Goal: Task Accomplishment & Management: Manage account settings

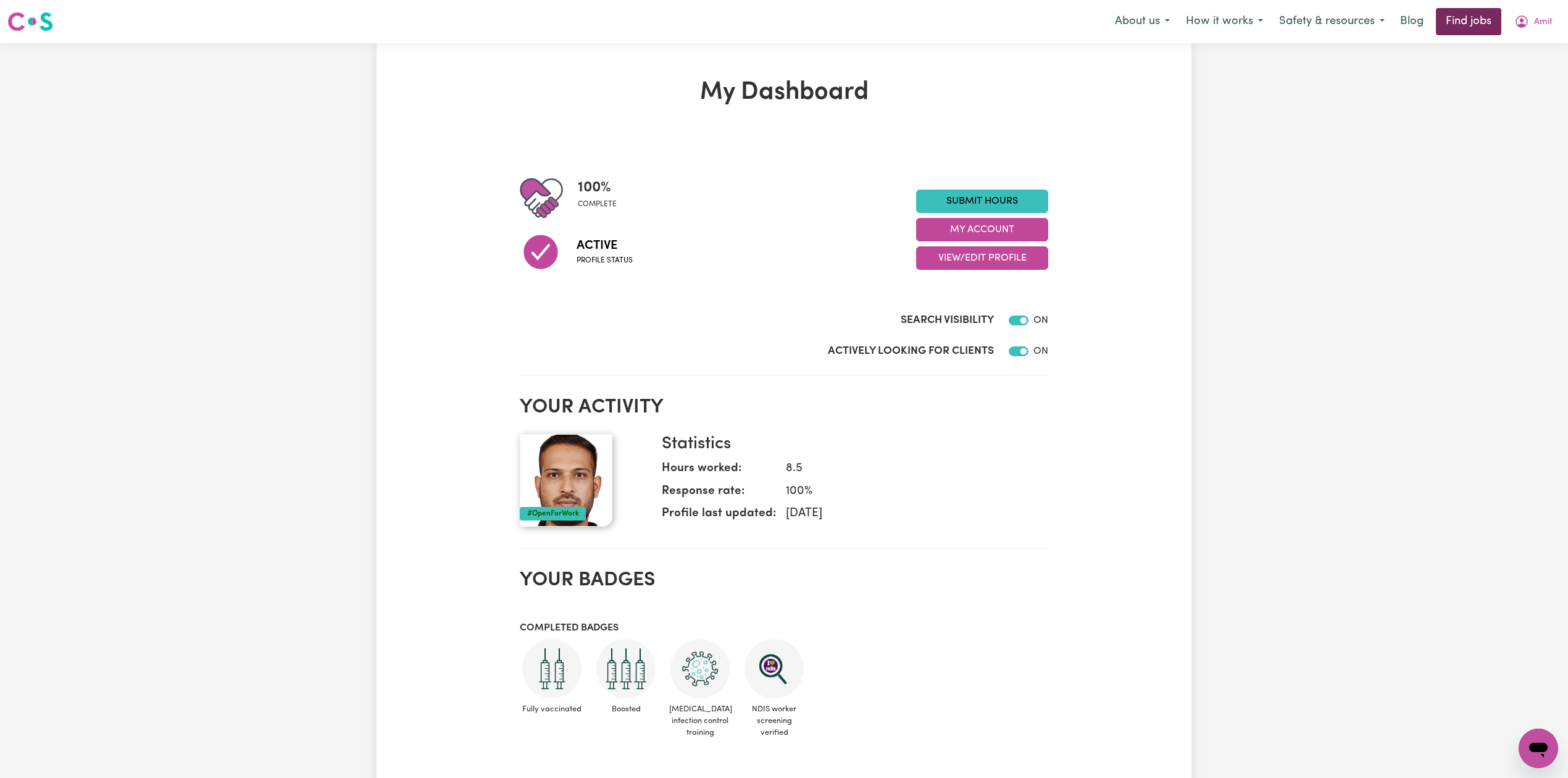
click at [1471, 22] on link "Find jobs" at bounding box center [1469, 21] width 66 height 27
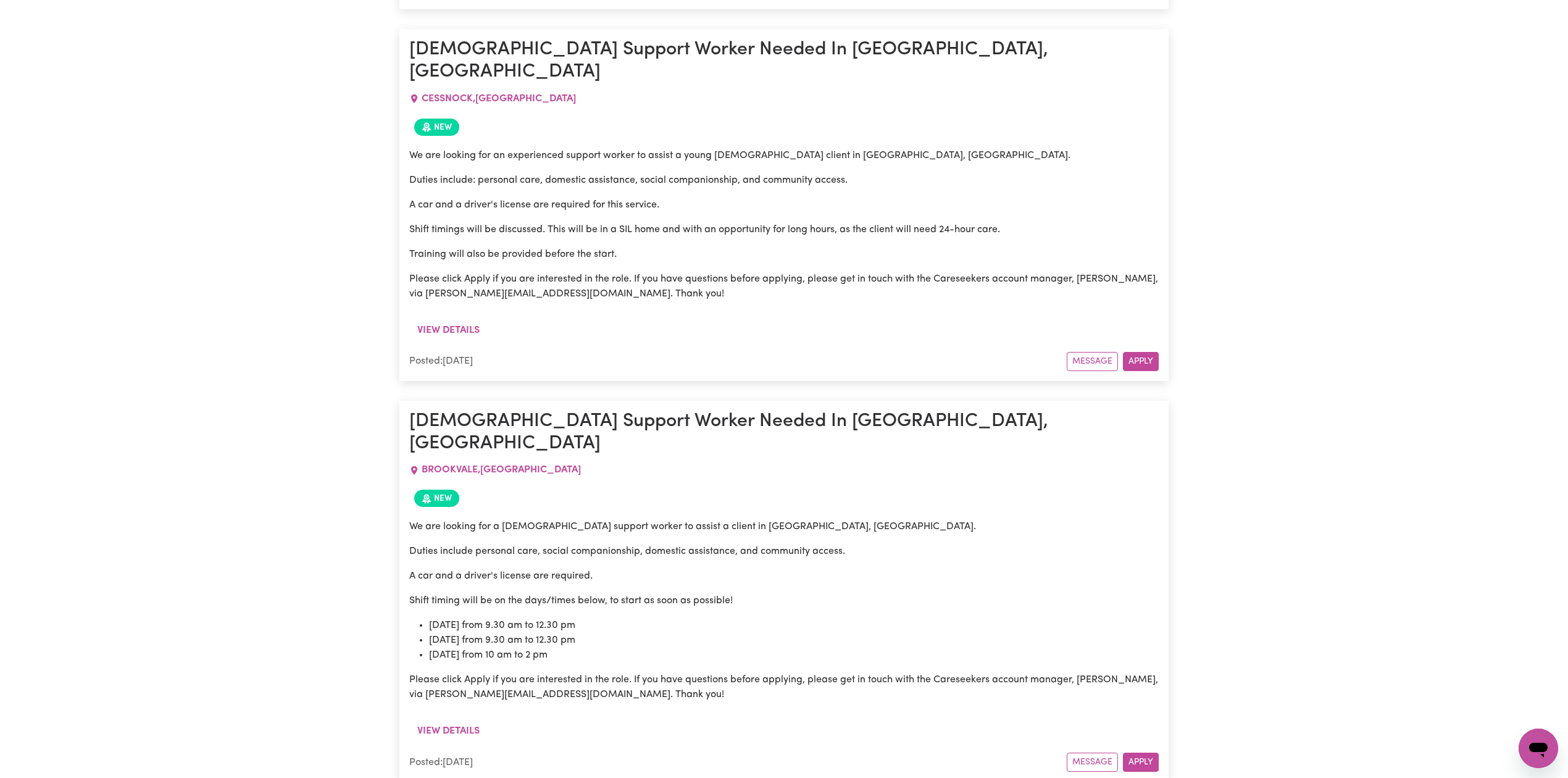
scroll to position [6782, 0]
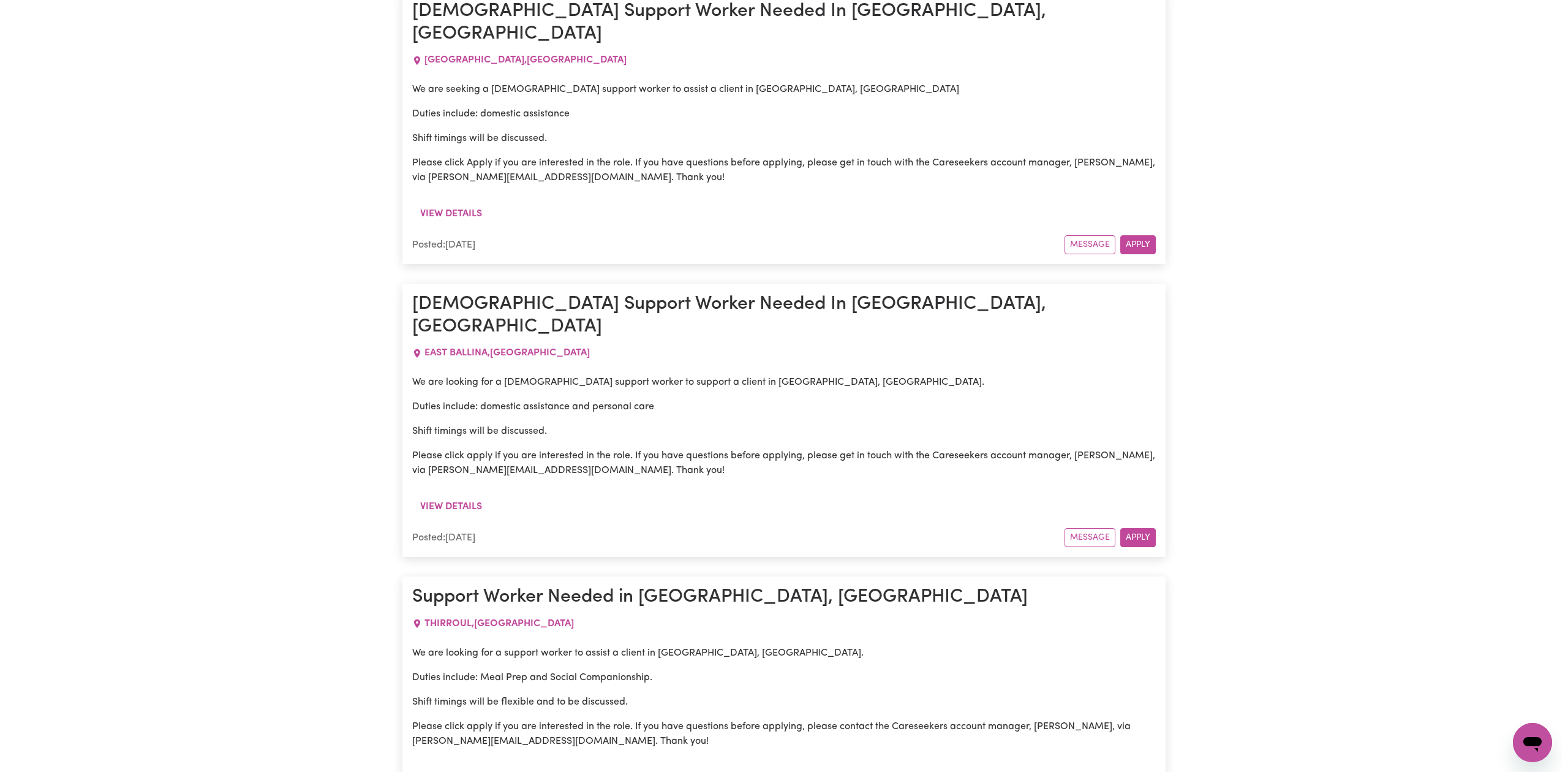
scroll to position [28762, 0]
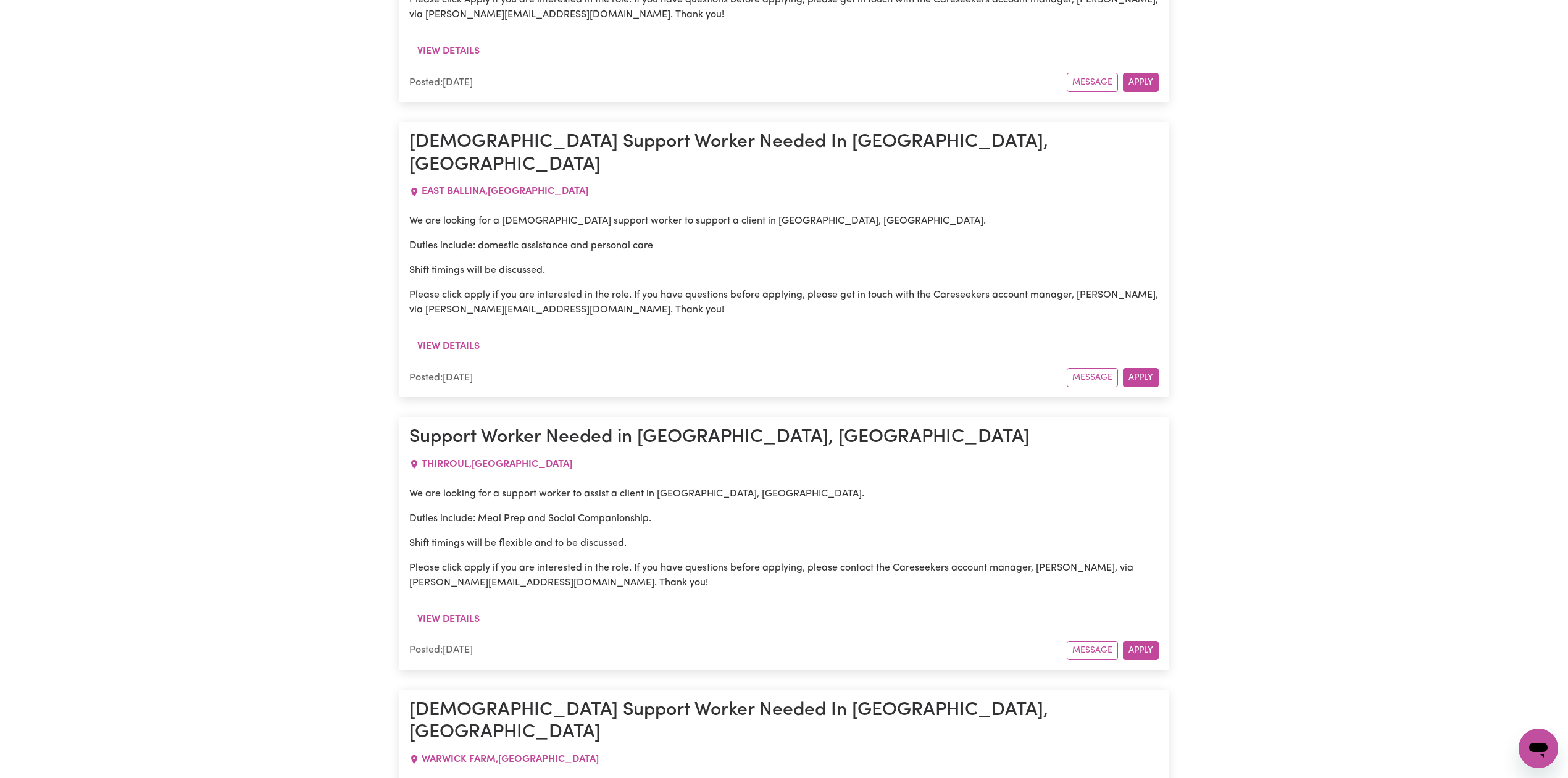
drag, startPoint x: 478, startPoint y: 322, endPoint x: 605, endPoint y: 409, distance: 153.9
drag, startPoint x: 507, startPoint y: 371, endPoint x: 702, endPoint y: 363, distance: 195.2
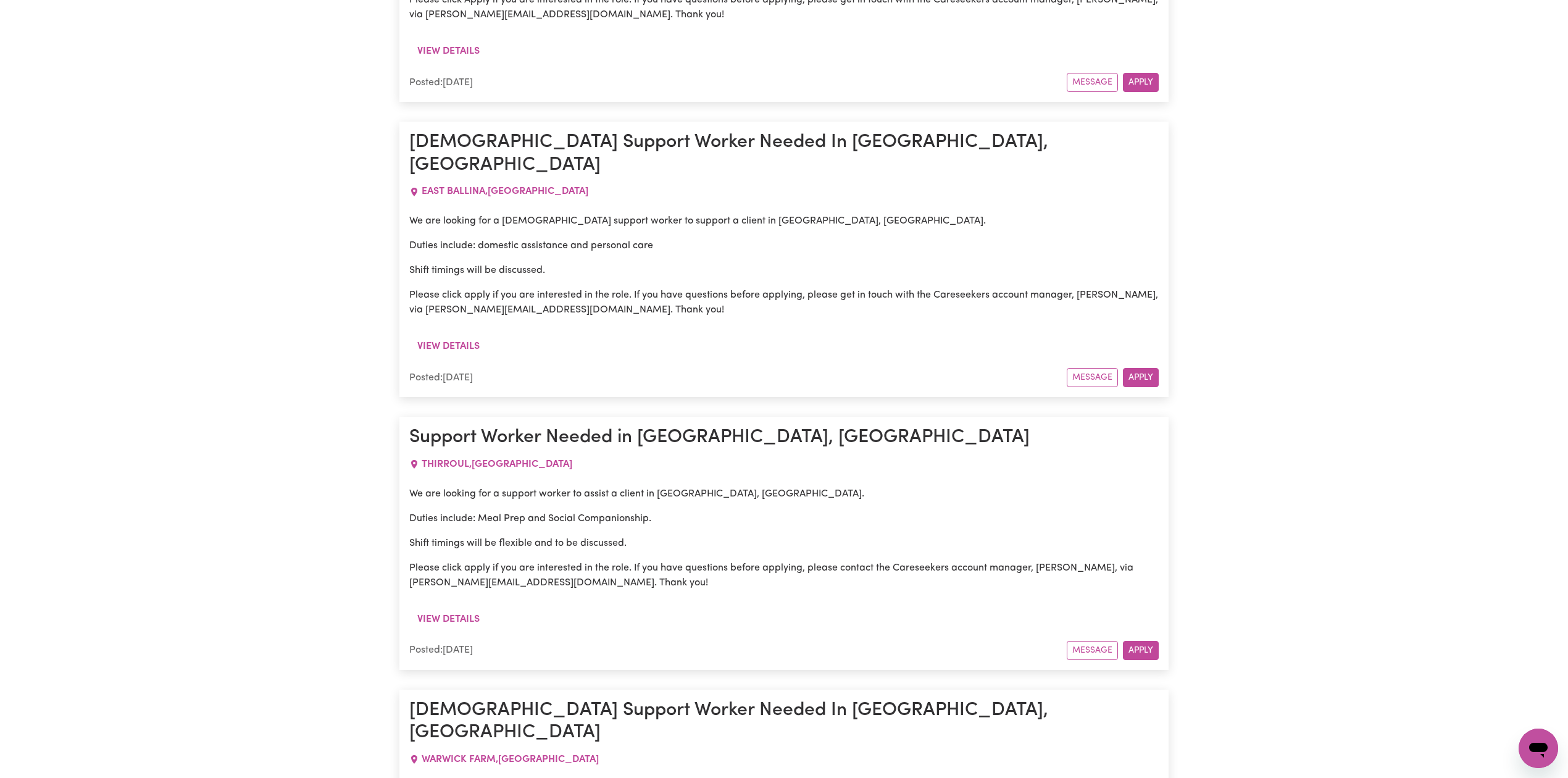
drag, startPoint x: 497, startPoint y: 361, endPoint x: 717, endPoint y: 352, distance: 220.2
drag, startPoint x: 497, startPoint y: 406, endPoint x: 697, endPoint y: 390, distance: 200.6
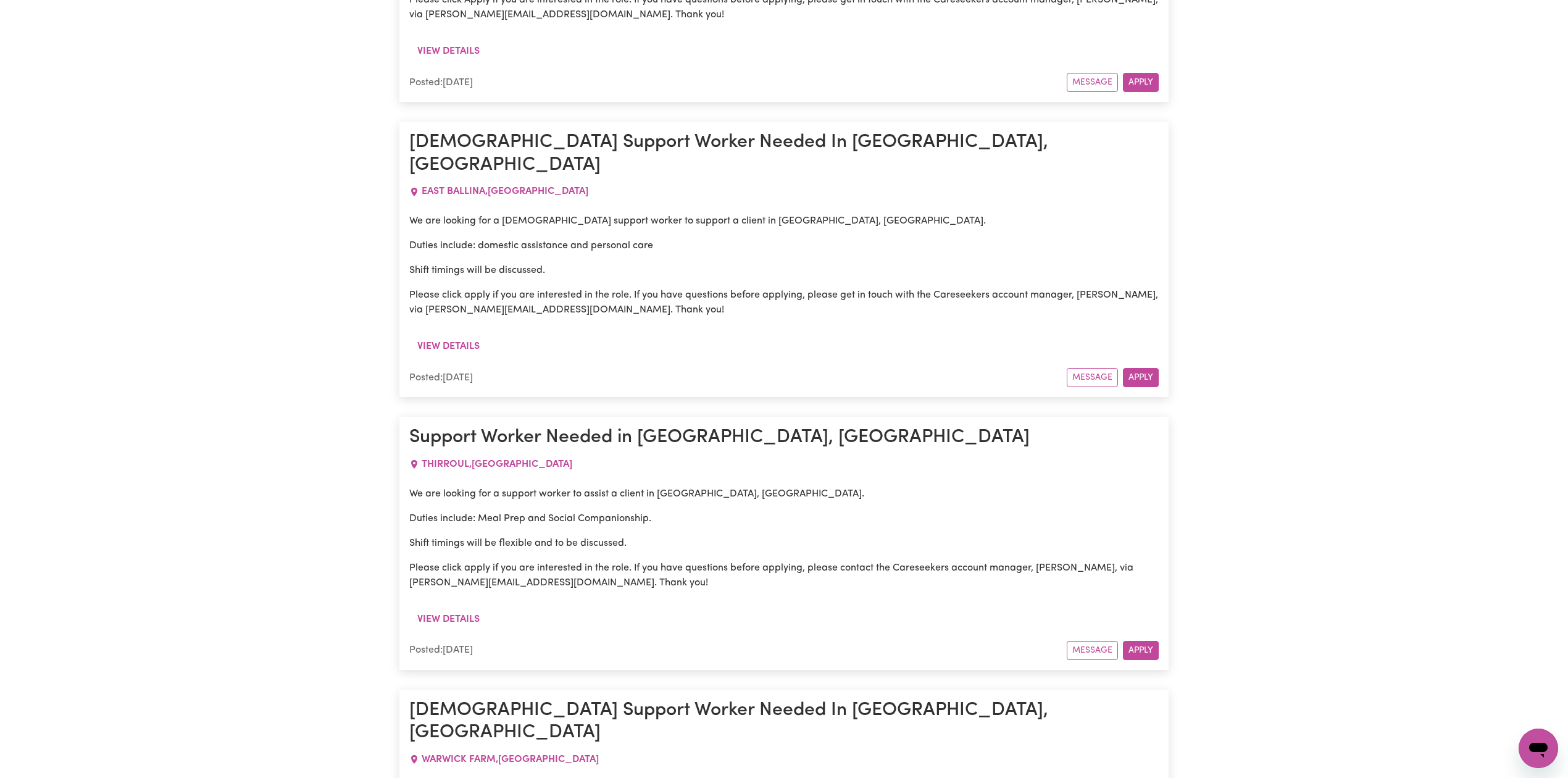
drag, startPoint x: 464, startPoint y: 341, endPoint x: 890, endPoint y: 383, distance: 428.1
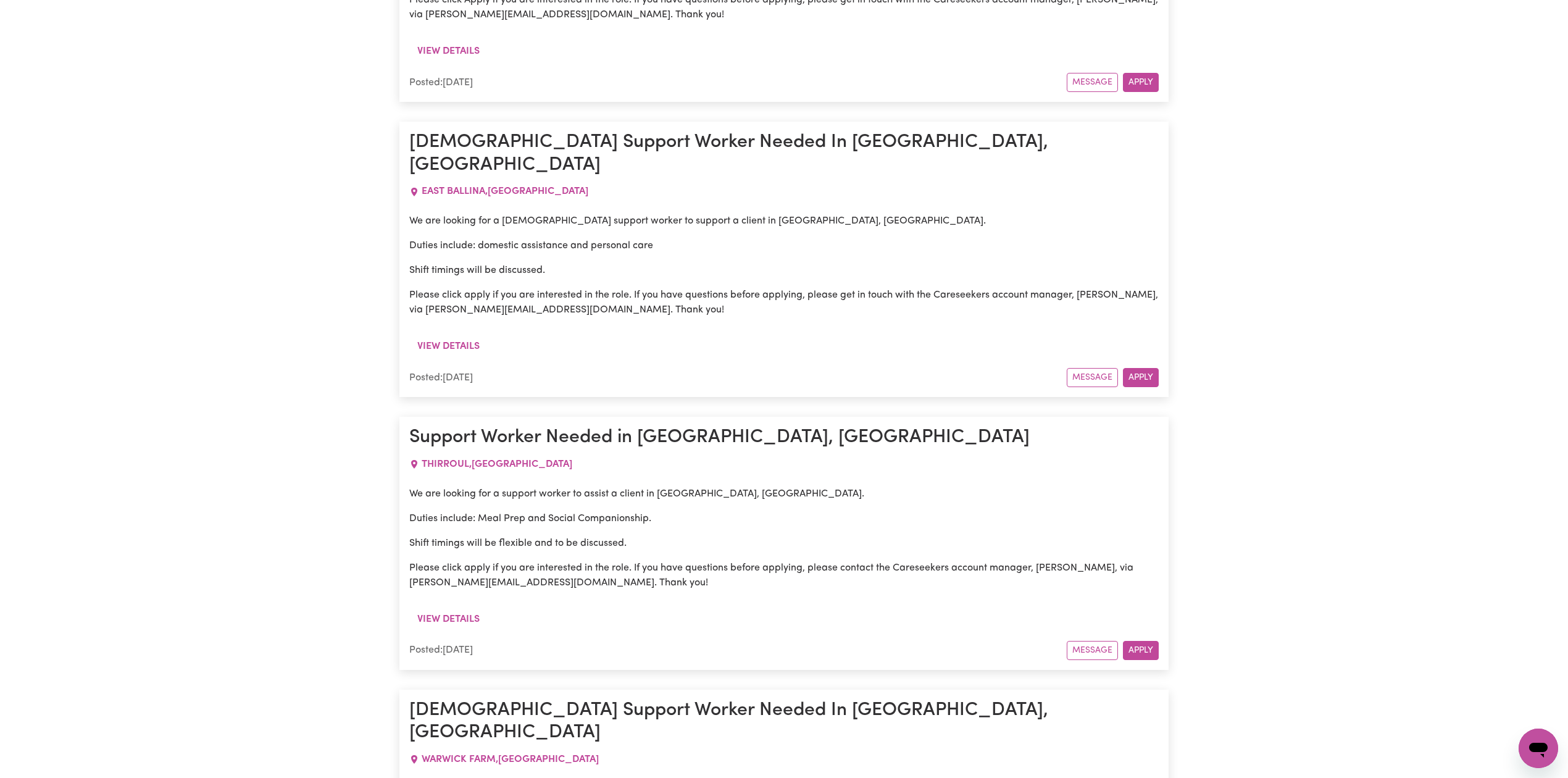
copy h1 "Wilton"
drag, startPoint x: 634, startPoint y: 329, endPoint x: 763, endPoint y: 342, distance: 129.7
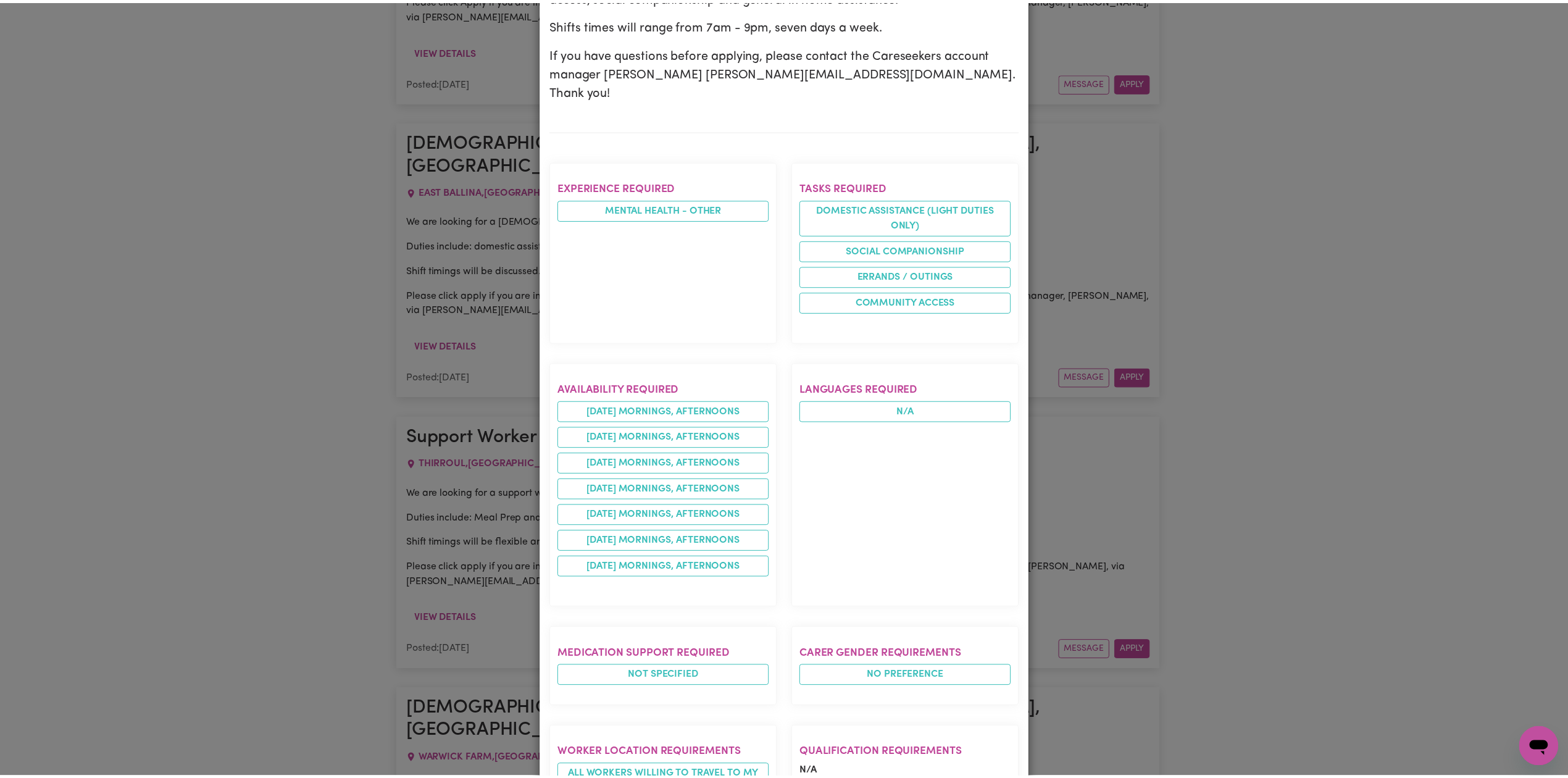
scroll to position [411, 0]
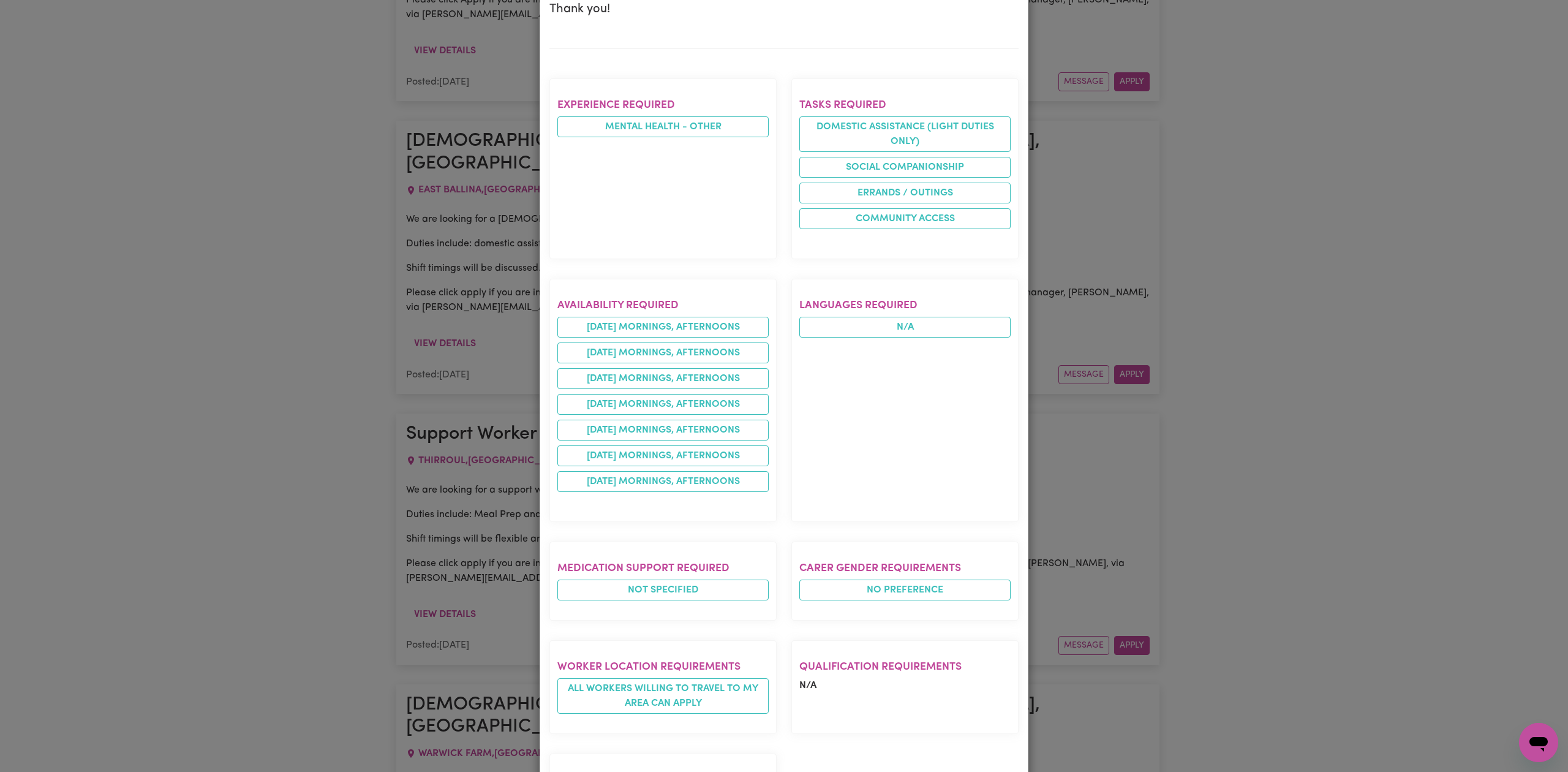
click at [627, 640] on section "Worker location requirements All workers willing to travel to my area can apply" at bounding box center [663, 687] width 227 height 94
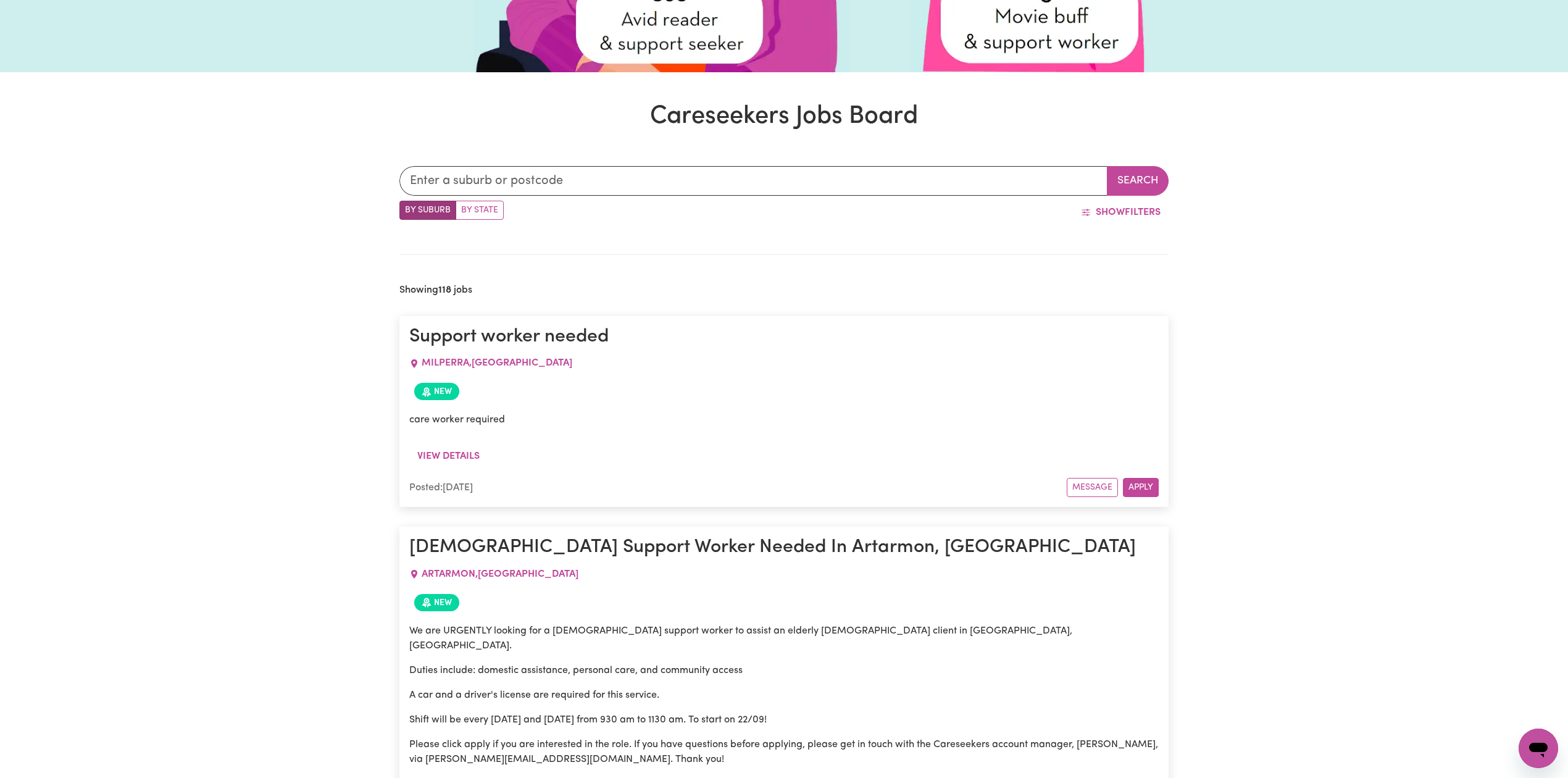
scroll to position [0, 0]
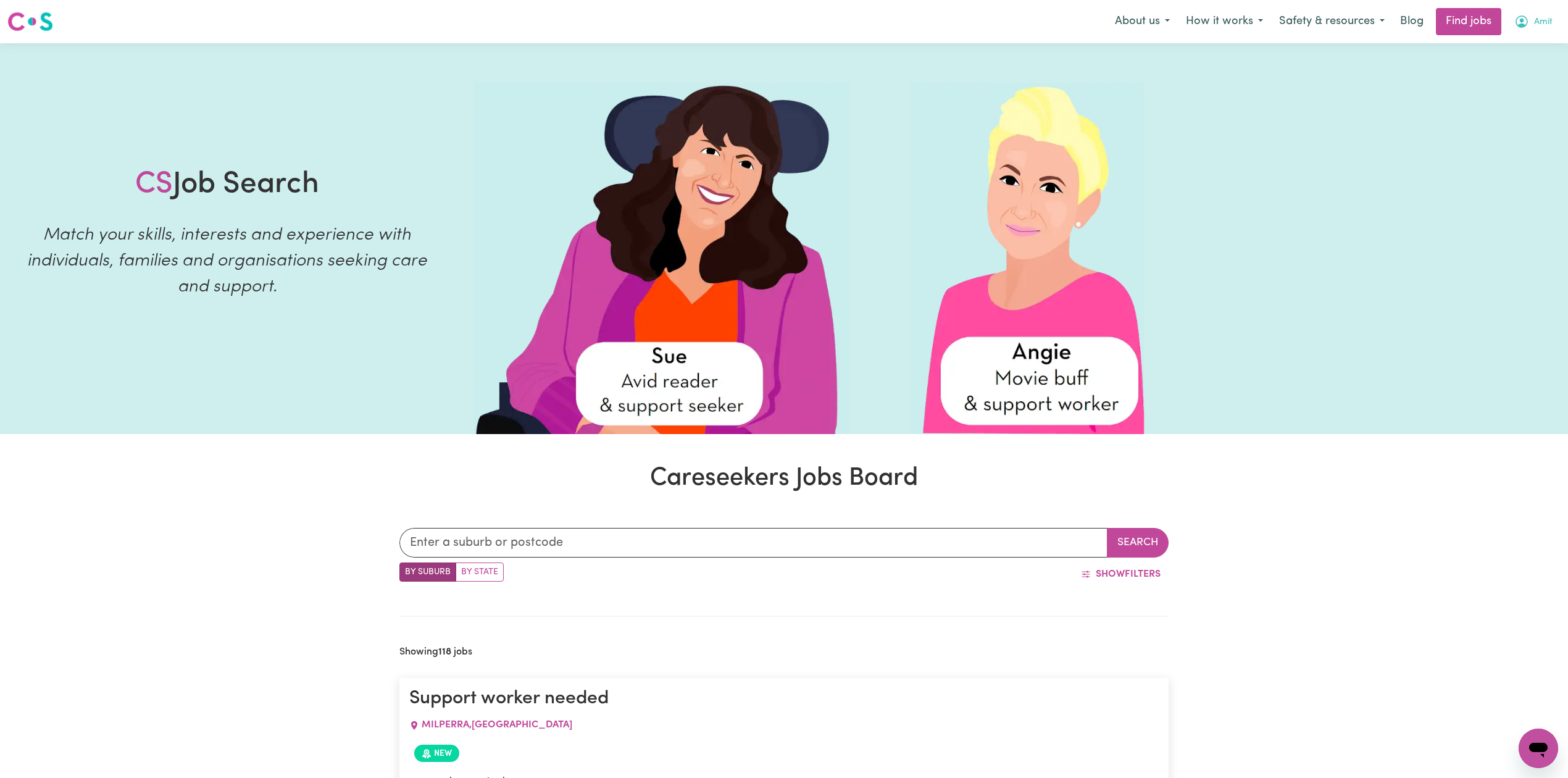
click at [1534, 26] on span "Amit" at bounding box center [1543, 22] width 18 height 13
click at [1505, 90] on link "Logout" at bounding box center [1511, 94] width 97 height 24
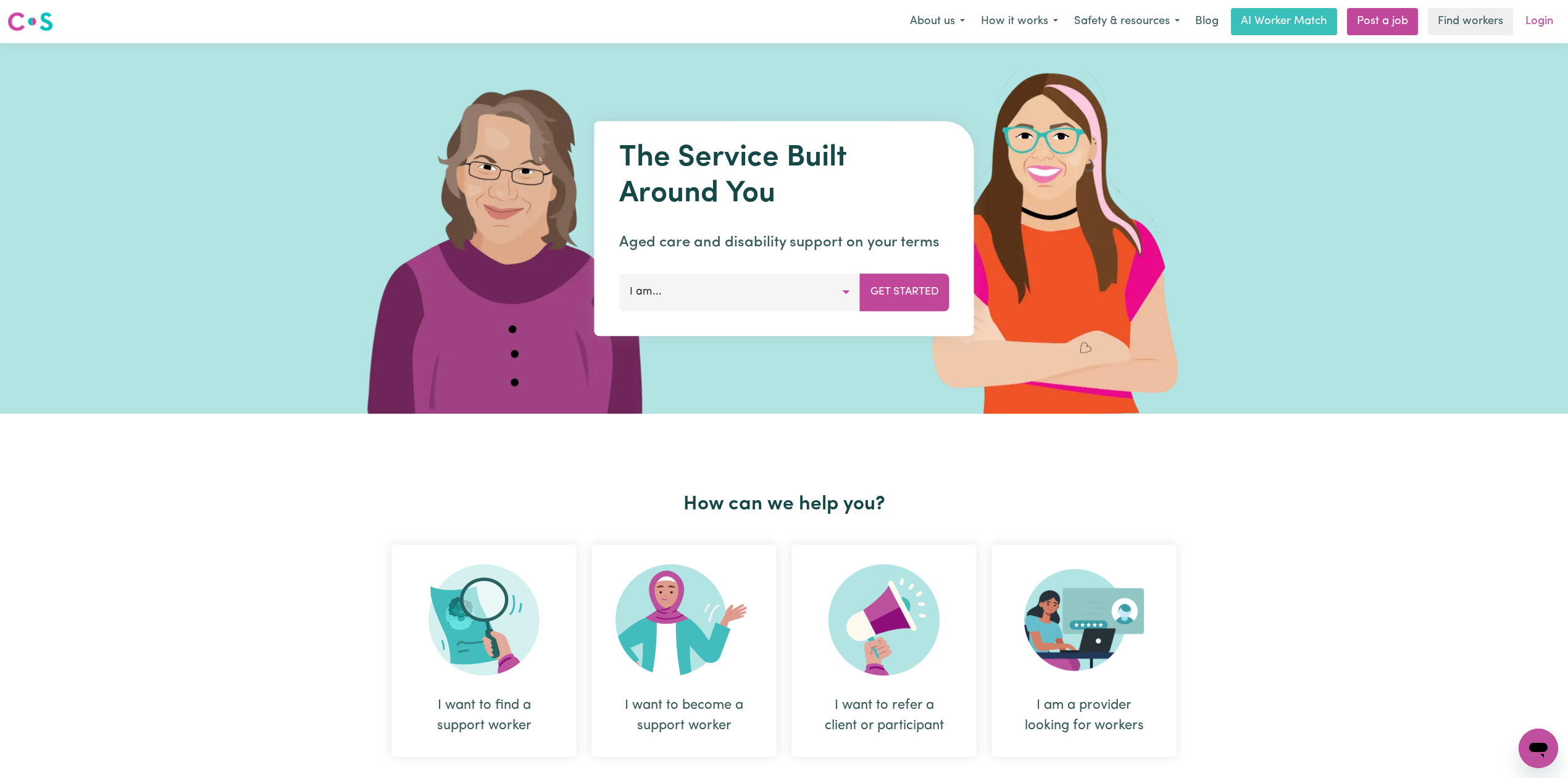
click at [1552, 29] on link "Login" at bounding box center [1539, 21] width 43 height 27
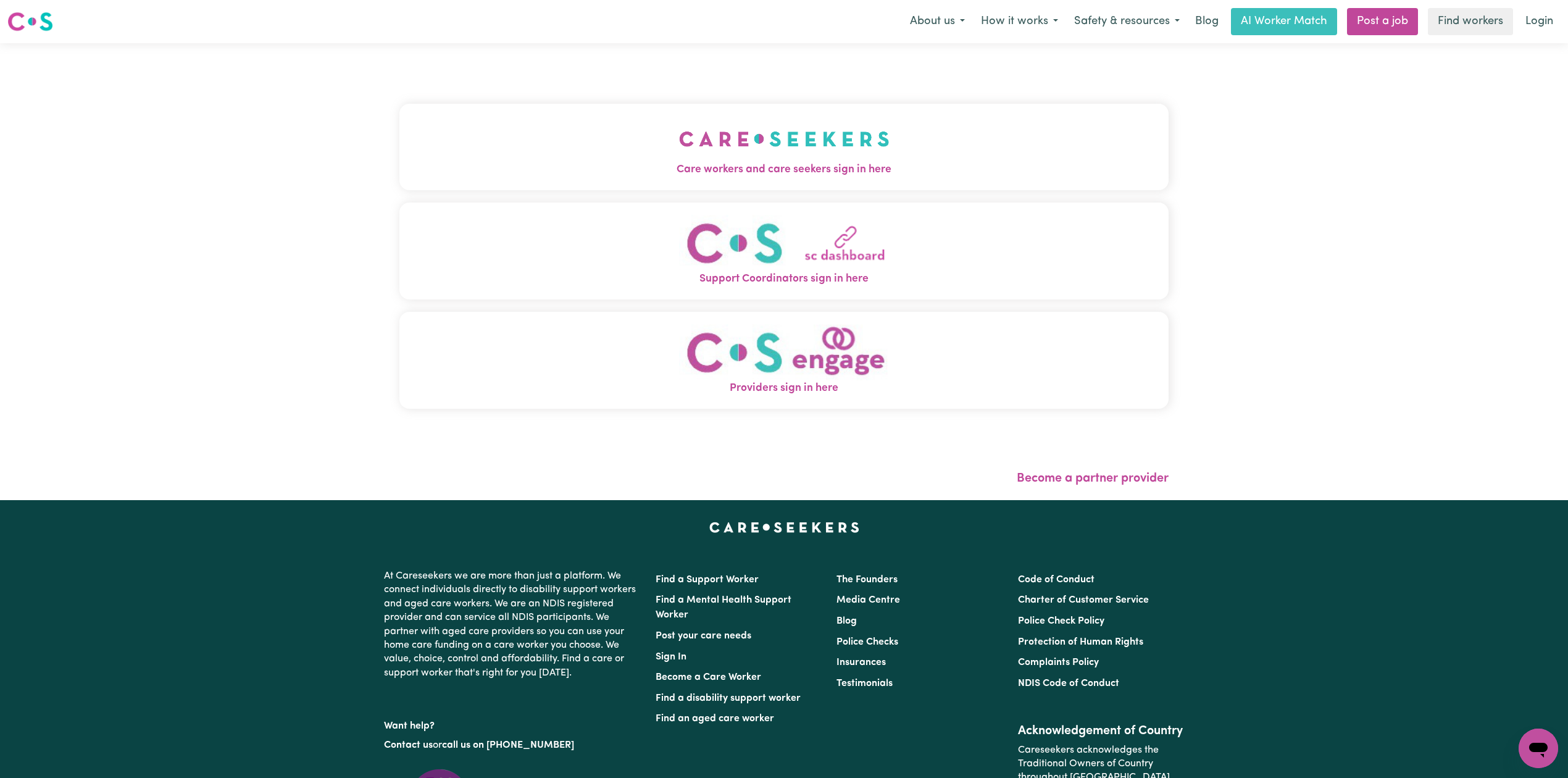
click at [692, 183] on button "Care workers and care seekers sign in here" at bounding box center [784, 147] width 769 height 87
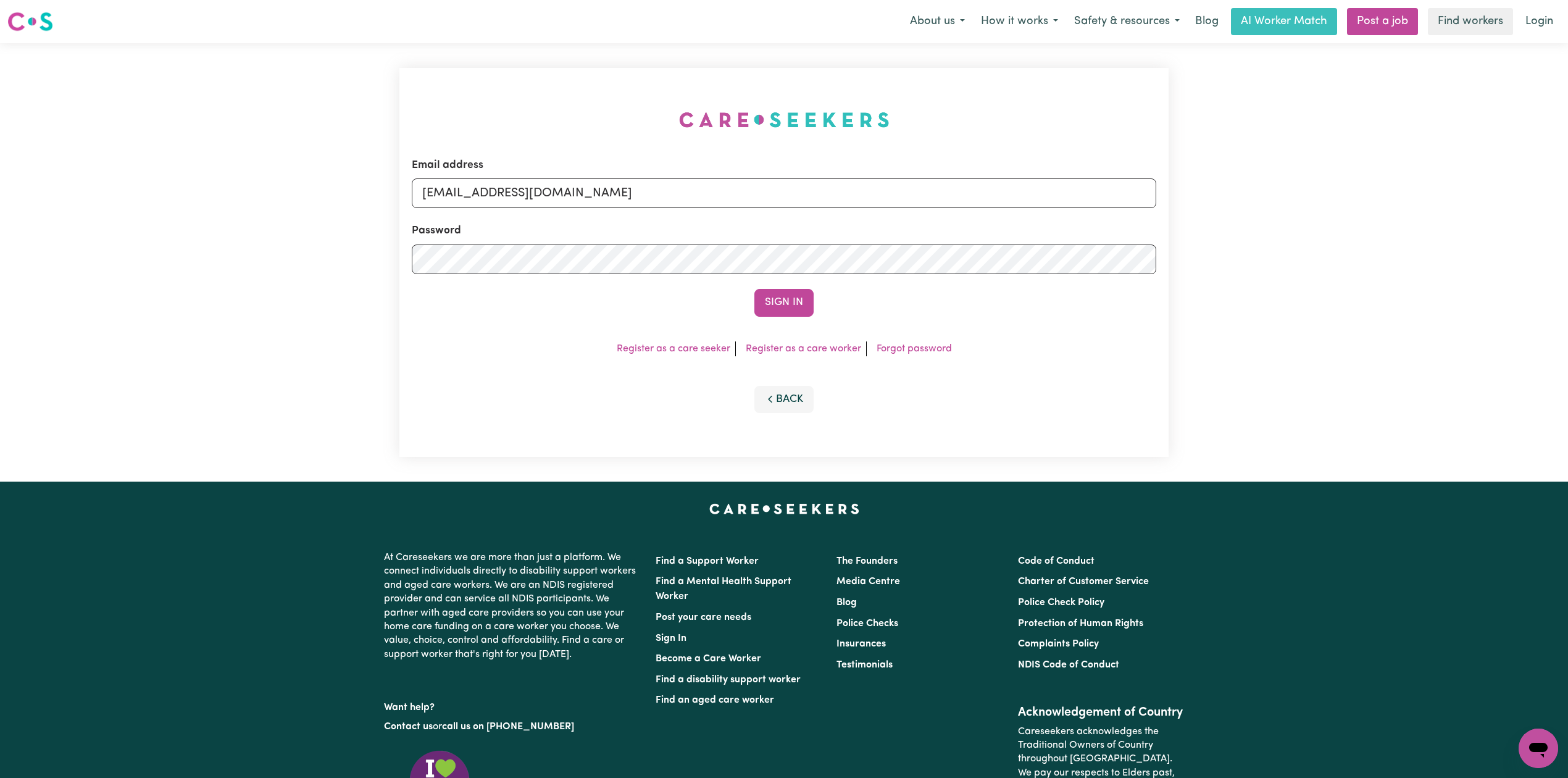
click at [605, 234] on div "Password" at bounding box center [784, 248] width 744 height 51
drag, startPoint x: 606, startPoint y: 192, endPoint x: 605, endPoint y: 199, distance: 7.1
click at [606, 192] on input "[EMAIL_ADDRESS][DOMAIN_NAME]" at bounding box center [784, 193] width 744 height 29
drag, startPoint x: 483, startPoint y: 196, endPoint x: 781, endPoint y: 223, distance: 299.2
click at [781, 223] on form "Email address Superuser~[EMAIL_ADDRESS][DOMAIN_NAME] Password Sign In" at bounding box center [784, 237] width 744 height 160
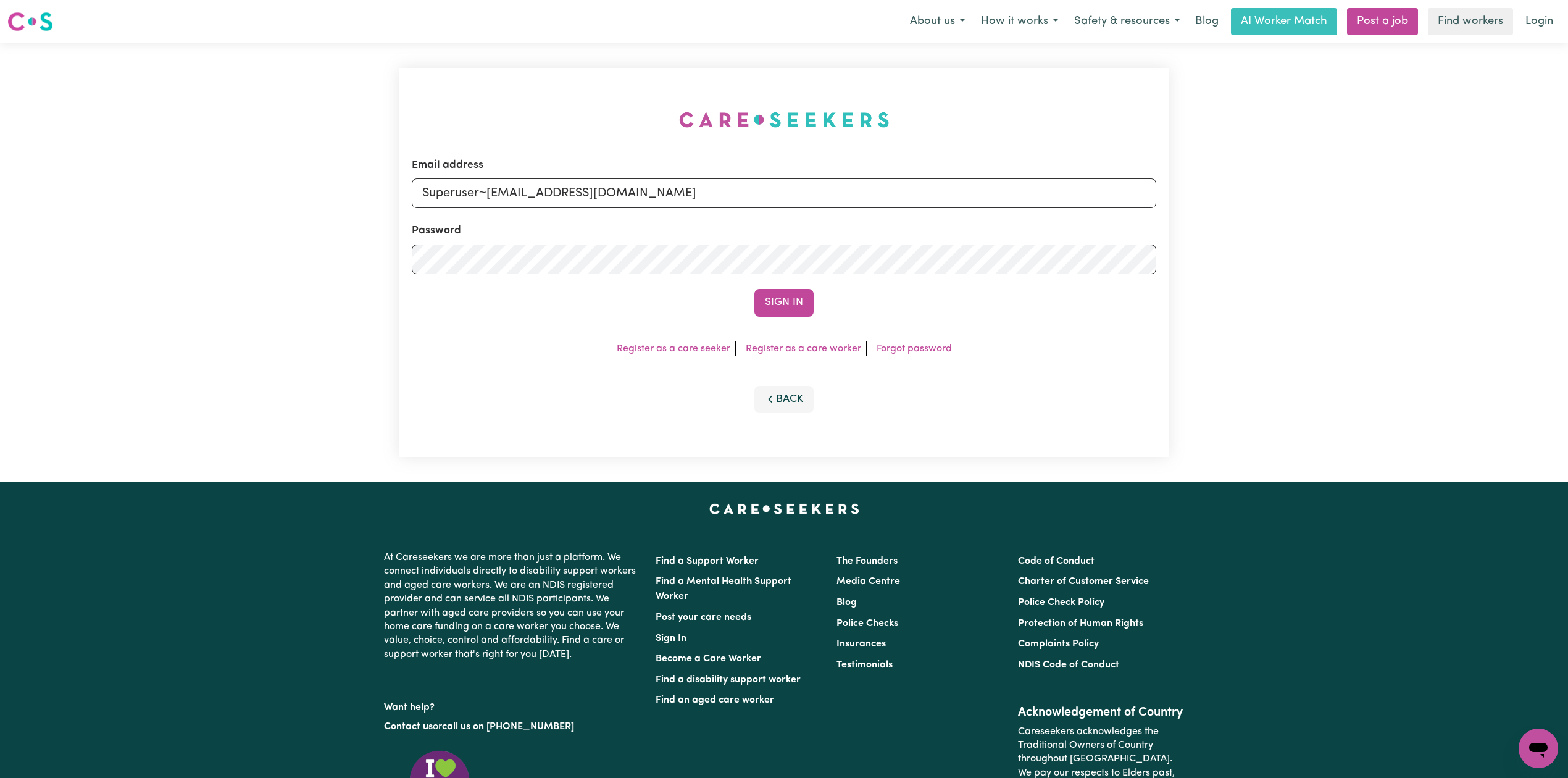
click at [529, 164] on div "Email address Superuser~[EMAIL_ADDRESS][DOMAIN_NAME]" at bounding box center [784, 183] width 744 height 50
drag, startPoint x: 486, startPoint y: 185, endPoint x: 841, endPoint y: 234, distance: 358.4
click at [841, 234] on form "Email address Superuser~[EMAIL_ADDRESS][DOMAIN_NAME] Password Sign In" at bounding box center [784, 237] width 744 height 160
paste input "suman.baruwal@g"
type input "Superuser~[EMAIL_ADDRESS][DOMAIN_NAME]"
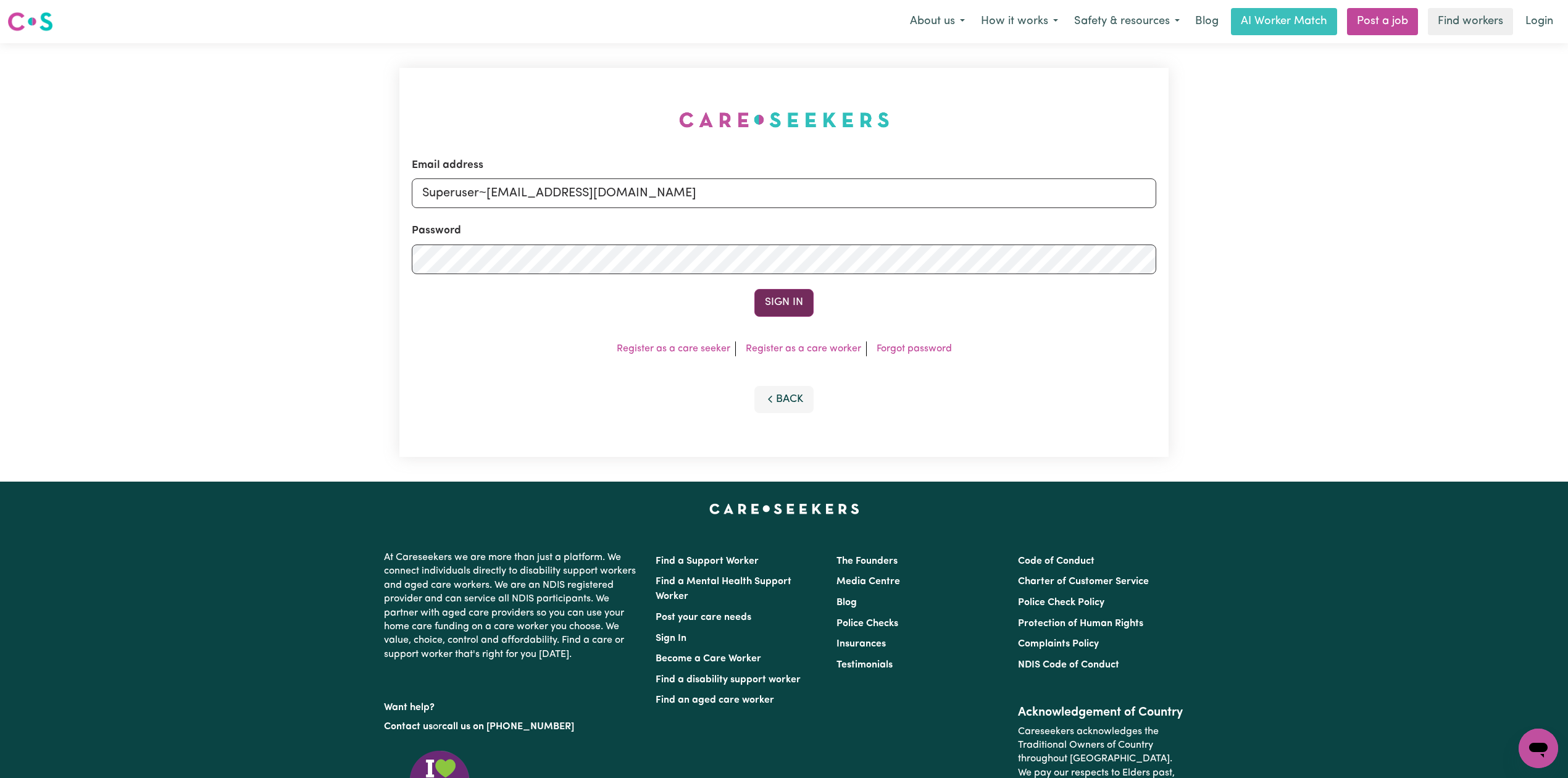
click at [769, 290] on button "Sign In" at bounding box center [783, 302] width 59 height 27
